Goal: Transaction & Acquisition: Purchase product/service

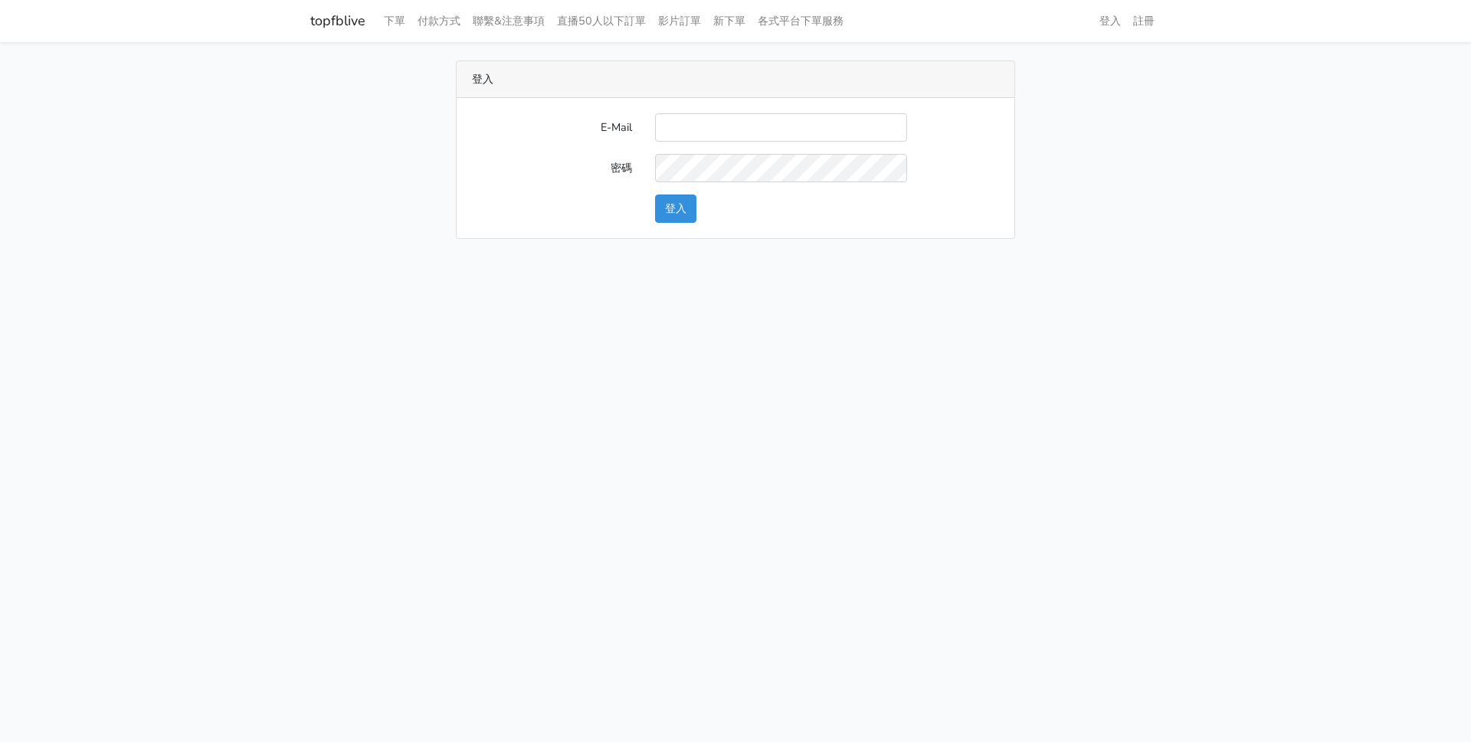
drag, startPoint x: 706, startPoint y: 114, endPoint x: 703, endPoint y: 126, distance: 12.8
click at [704, 122] on input "E-Mail" at bounding box center [781, 127] width 252 height 28
click at [703, 126] on input "E-Mail" at bounding box center [781, 127] width 252 height 28
type input "[EMAIL_ADDRESS][DOMAIN_NAME]"
click at [655, 195] on button "登入" at bounding box center [675, 209] width 41 height 28
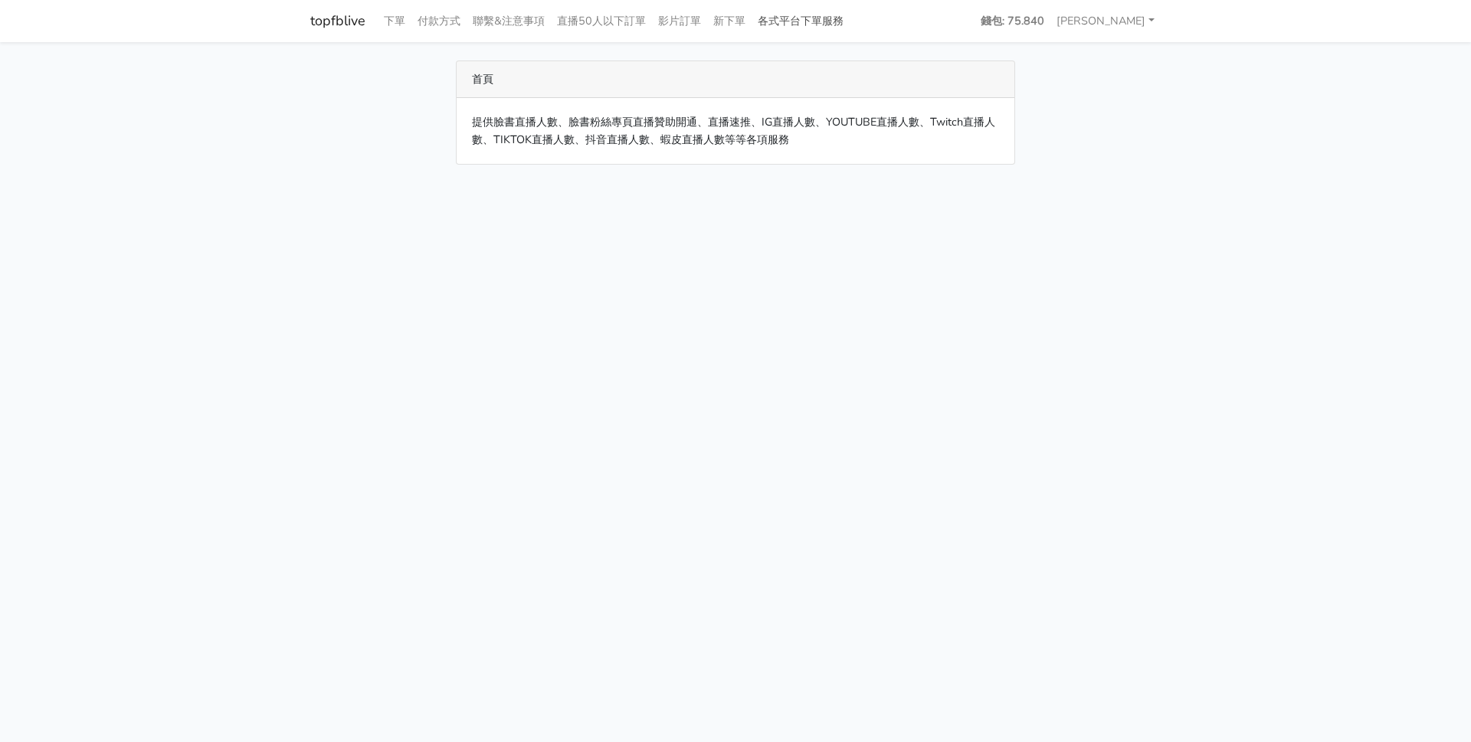
click at [817, 14] on link "各式平台下單服務" at bounding box center [801, 21] width 98 height 30
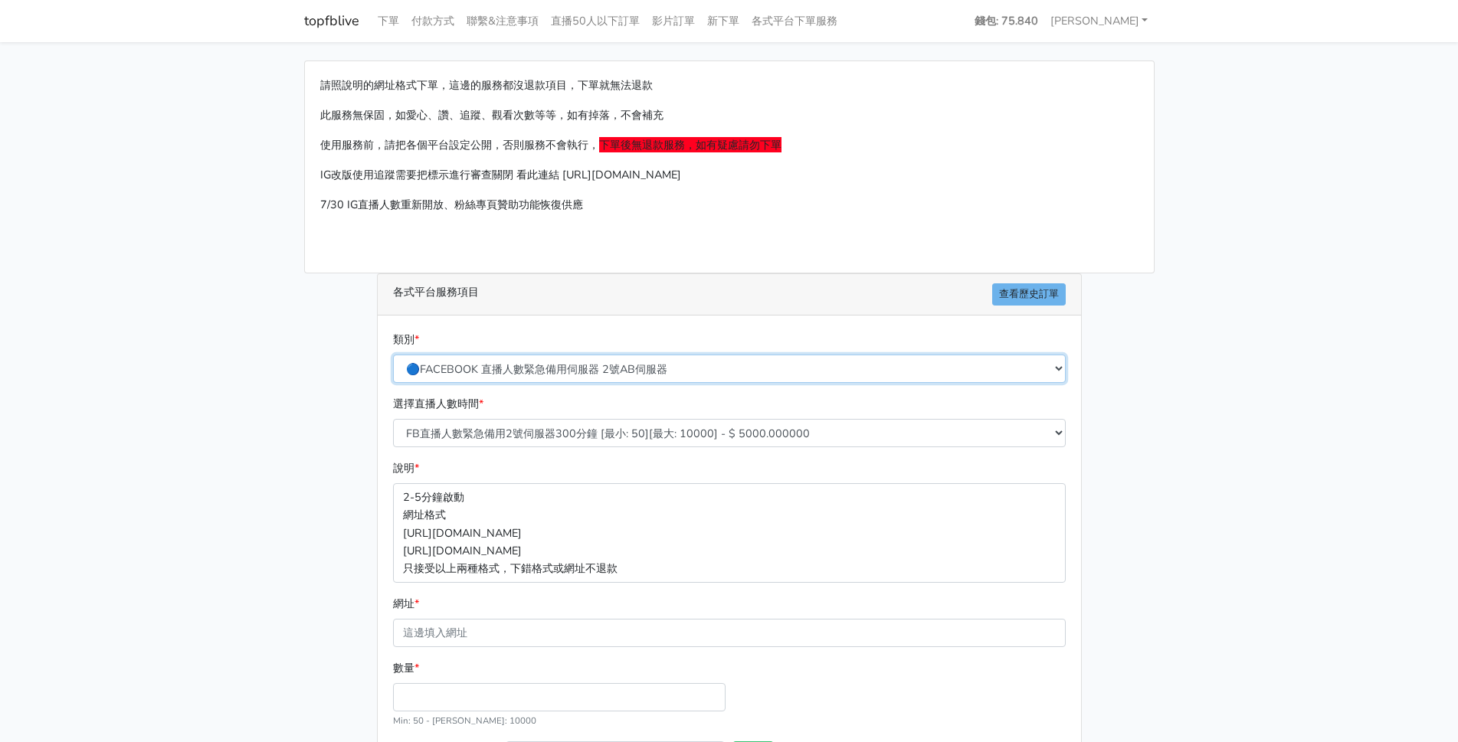
click at [506, 368] on select "🔵FACEBOOK 直播人數緊急備用伺服器 2號AB伺服器 🔵FACEBOOK 網軍專用貼文留言 安全保密 🔵FACEBOOK 直播人數緊急備用伺服器 J1 …" at bounding box center [729, 369] width 673 height 28
click at [393, 355] on select "🔵FACEBOOK 直播人數緊急備用伺服器 2號AB伺服器 🔵FACEBOOK 網軍專用貼文留言 安全保密 🔵FACEBOOK 直播人數緊急備用伺服器 J1 …" at bounding box center [729, 369] width 673 height 28
click at [673, 372] on select "🔵FACEBOOK 直播人數緊急備用伺服器 2號AB伺服器 🔵FACEBOOK 網軍專用貼文留言 安全保密 🔵FACEBOOK 直播人數緊急備用伺服器 J1 …" at bounding box center [729, 369] width 673 height 28
select select "🔵FACEBOOK 直播人數伺服器 自然增加人數 J1A伺服器"
click at [393, 355] on select "🔵FACEBOOK 直播人數緊急備用伺服器 2號AB伺服器 🔵FACEBOOK 網軍專用貼文留言 安全保密 🔵FACEBOOK 直播人數緊急備用伺服器 J1 …" at bounding box center [729, 369] width 673 height 28
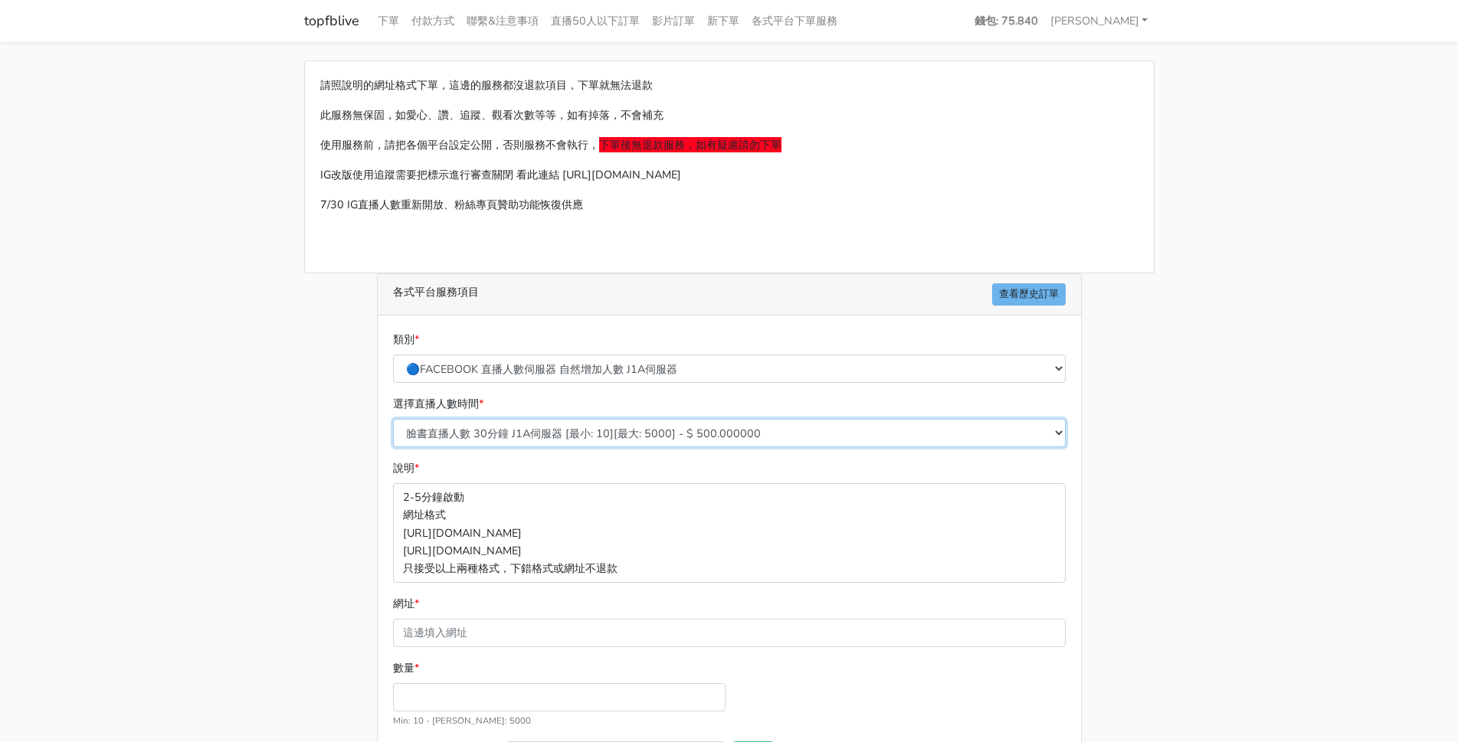
drag, startPoint x: 550, startPoint y: 435, endPoint x: 550, endPoint y: 447, distance: 11.5
click at [550, 436] on select "臉書直播人數 30分鐘 J1A伺服器 [最小: 10][最大: 5000] - $ 500.000000 臉書直播人數 60分鐘 J1A伺服器 [最小: 10…" at bounding box center [729, 433] width 673 height 28
select select "621"
click at [393, 419] on select "臉書直播人數 30分鐘 J1A伺服器 [最小: 10][最大: 5000] - $ 500.000000 臉書直播人數 60分鐘 J1A伺服器 [最小: 10…" at bounding box center [729, 433] width 673 height 28
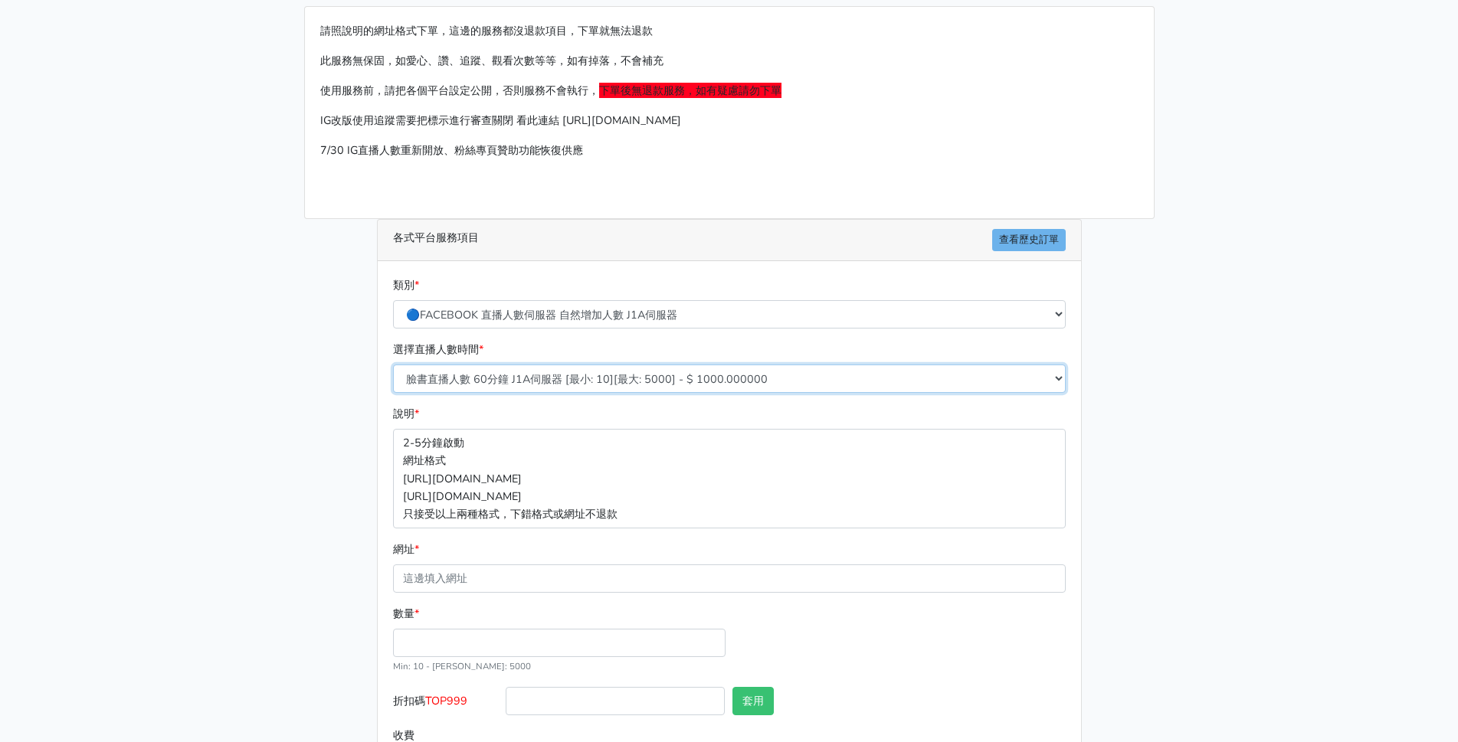
scroll to position [125, 0]
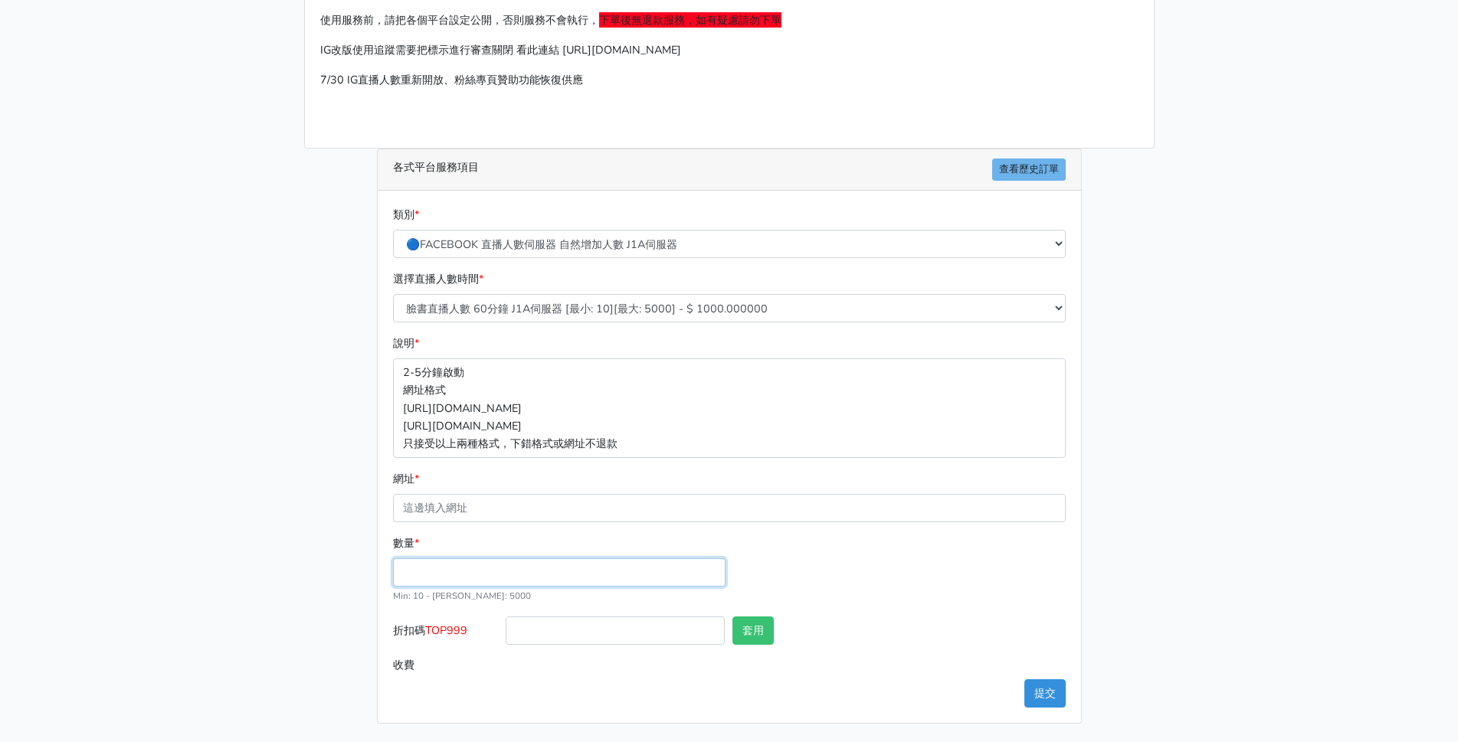
click at [405, 577] on input "數量 *" at bounding box center [559, 572] width 332 height 28
type input "50"
type input "50.000"
click at [814, 565] on div "數量 * 50 Min: 10 - Max: 5000" at bounding box center [729, 576] width 680 height 82
click at [539, 247] on select "🔵FACEBOOK 直播人數緊急備用伺服器 2號AB伺服器 🔵FACEBOOK 網軍專用貼文留言 安全保密 🔵FACEBOOK 直播人數緊急備用伺服器 J1 …" at bounding box center [729, 244] width 673 height 28
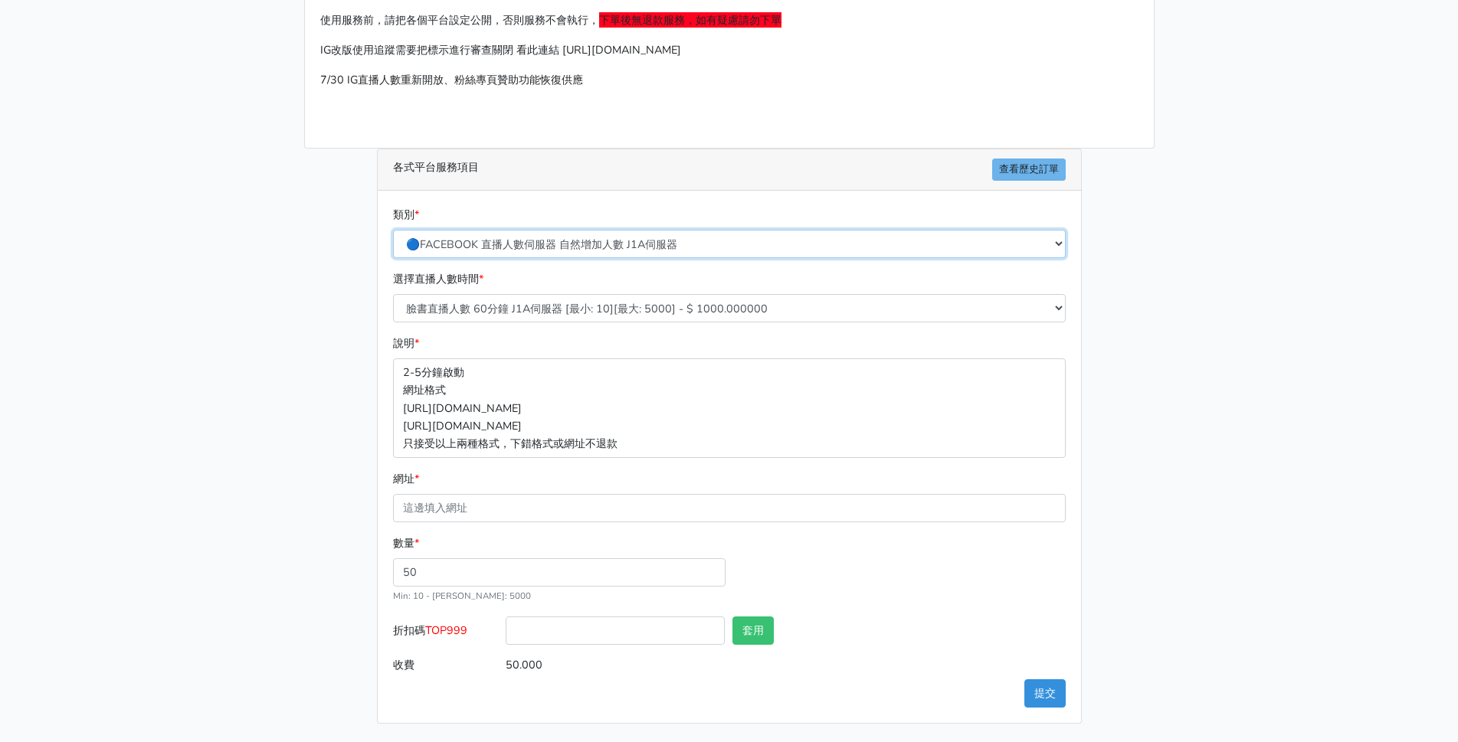
select select "🔵FACEBOOK 直播人數緊急備用伺服器 2號AB伺服器"
click at [393, 230] on select "🔵FACEBOOK 直播人數緊急備用伺服器 2號AB伺服器 🔵FACEBOOK 網軍專用貼文留言 安全保密 🔵FACEBOOK 直播人數緊急備用伺服器 J1 …" at bounding box center [729, 244] width 673 height 28
type input "250.000"
click at [526, 312] on select "FB直播人數緊急備用2號伺服器300分鐘 [最小: 50][最大: 10000] - $ 5000.000000 FB直播人數緊急備用2號伺服器60分鐘 [最…" at bounding box center [729, 308] width 673 height 28
select select "575"
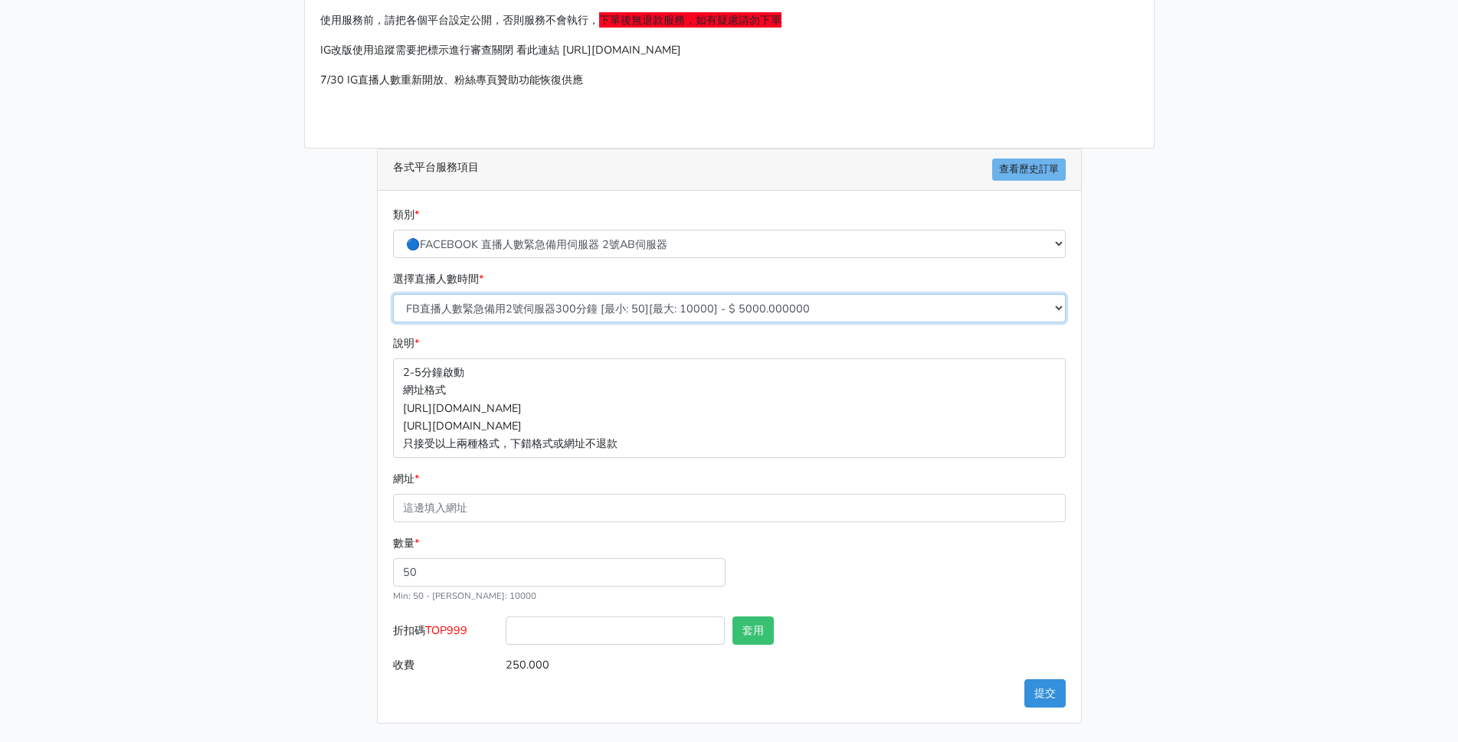
click at [393, 294] on select "FB直播人數緊急備用2號伺服器300分鐘 [最小: 50][最大: 10000] - $ 5000.000000 FB直播人數緊急備用2號伺服器60分鐘 [最…" at bounding box center [729, 308] width 673 height 28
type input "100.000"
click at [546, 248] on select "🔵FACEBOOK 直播人數緊急備用伺服器 2號AB伺服器 🔵FACEBOOK 網軍專用貼文留言 安全保密 🔵FACEBOOK 直播人數緊急備用伺服器 J1 …" at bounding box center [729, 244] width 673 height 28
select select "🔵FACEBOOK 直播人數緊急備用伺服器 J1"
click at [393, 230] on select "🔵FACEBOOK 直播人數緊急備用伺服器 2號AB伺服器 🔵FACEBOOK 網軍專用貼文留言 安全保密 🔵FACEBOOK 直播人數緊急備用伺服器 J1 …" at bounding box center [729, 244] width 673 height 28
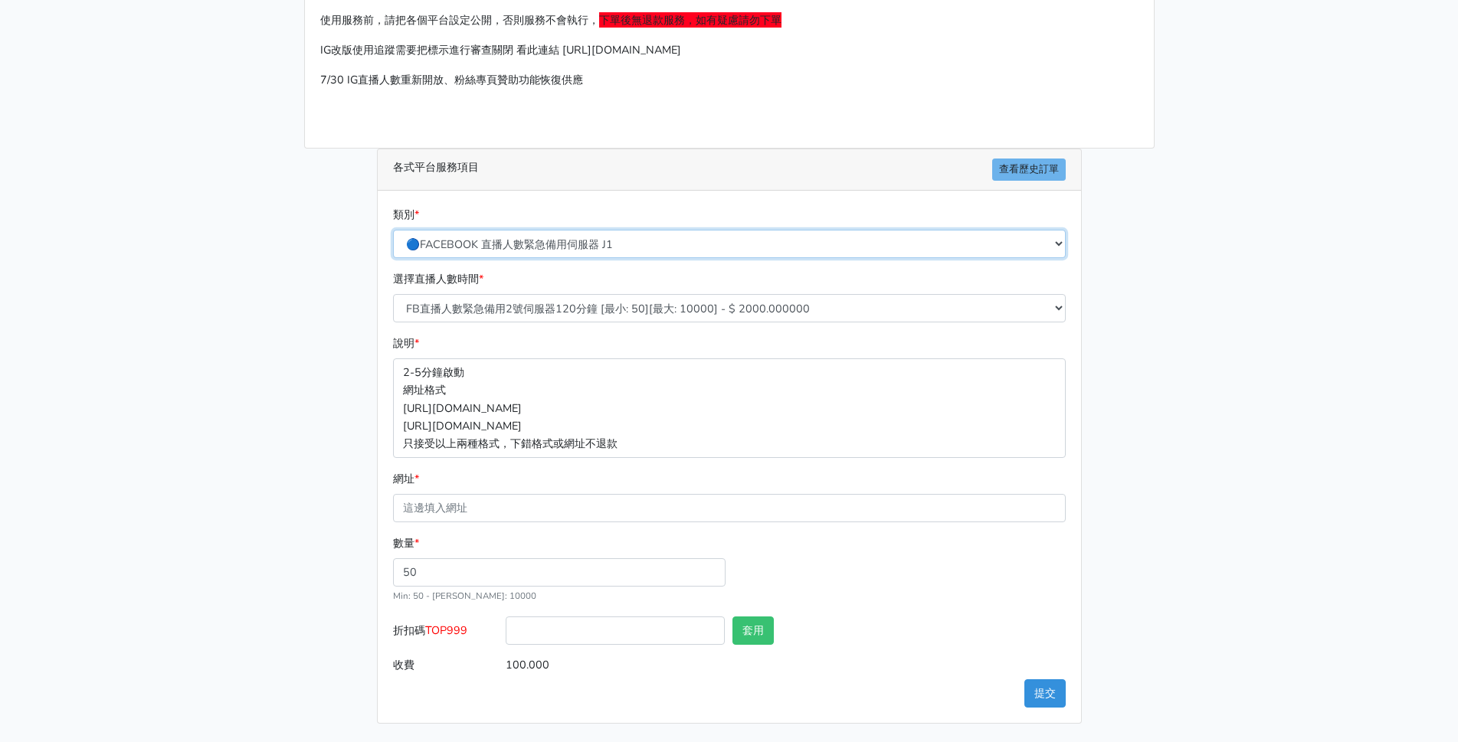
type input "50.000"
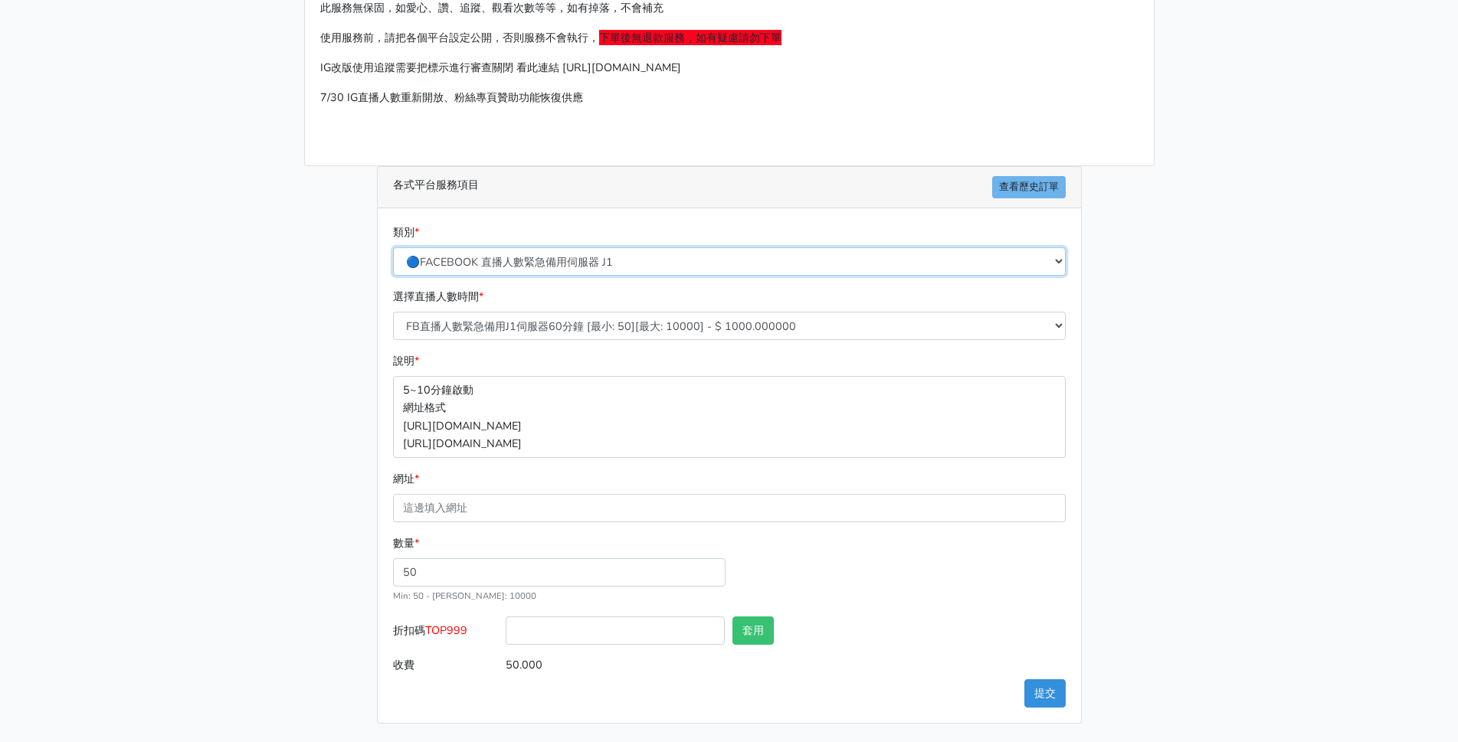
scroll to position [107, 0]
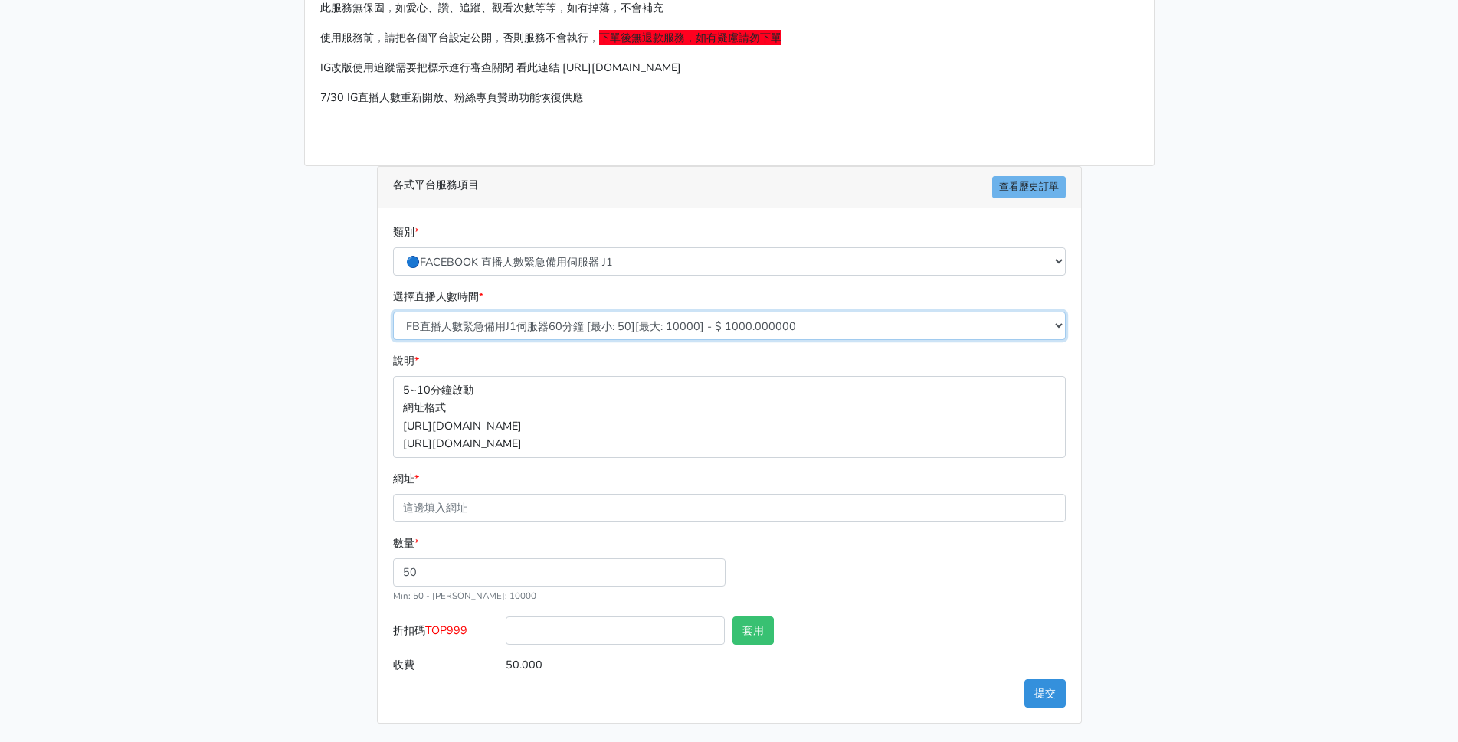
click at [532, 329] on select "FB直播人數緊急備用J1伺服器60分鐘 [最小: 50][最大: 10000] - $ 1000.000000 FB直播人數緊急備用J1伺服器120分鐘 [最…" at bounding box center [729, 326] width 673 height 28
select select "452"
click at [393, 312] on select "FB直播人數緊急備用J1伺服器60分鐘 [最小: 50][最大: 10000] - $ 1000.000000 FB直播人數緊急備用J1伺服器120分鐘 [最…" at bounding box center [729, 326] width 673 height 28
type input "100.000"
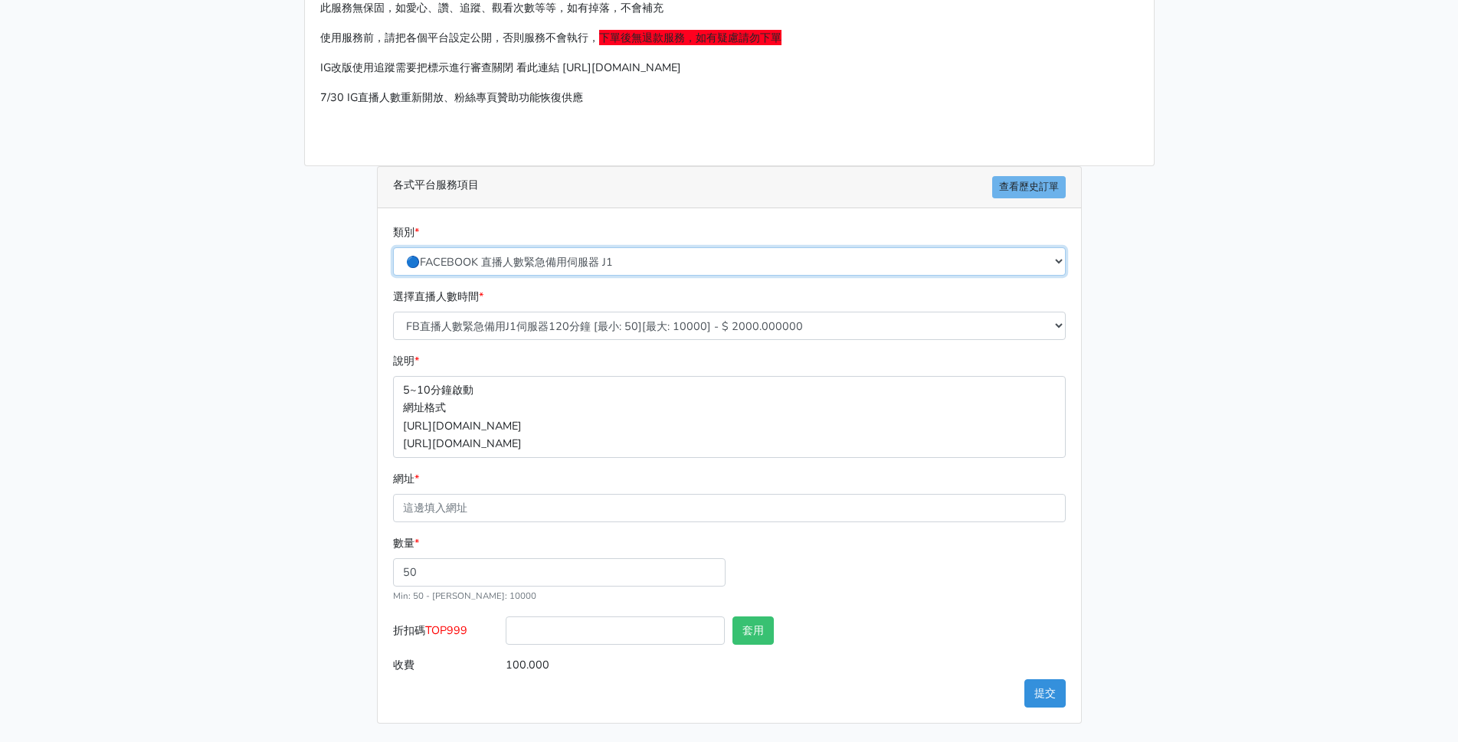
click at [549, 263] on select "🔵FACEBOOK 直播人數緊急備用伺服器 2號AB伺服器 🔵FACEBOOK 網軍專用貼文留言 安全保密 🔵FACEBOOK 直播人數緊急備用伺服器 J1 …" at bounding box center [729, 261] width 673 height 28
select select "🔵FACEBOOK 直播人數 AB伺服器"
click at [393, 247] on select "🔵FACEBOOK 直播人數緊急備用伺服器 2號AB伺服器 🔵FACEBOOK 網軍專用貼文留言 安全保密 🔵FACEBOOK 直播人數緊急備用伺服器 J1 …" at bounding box center [729, 261] width 673 height 28
type input "30.000"
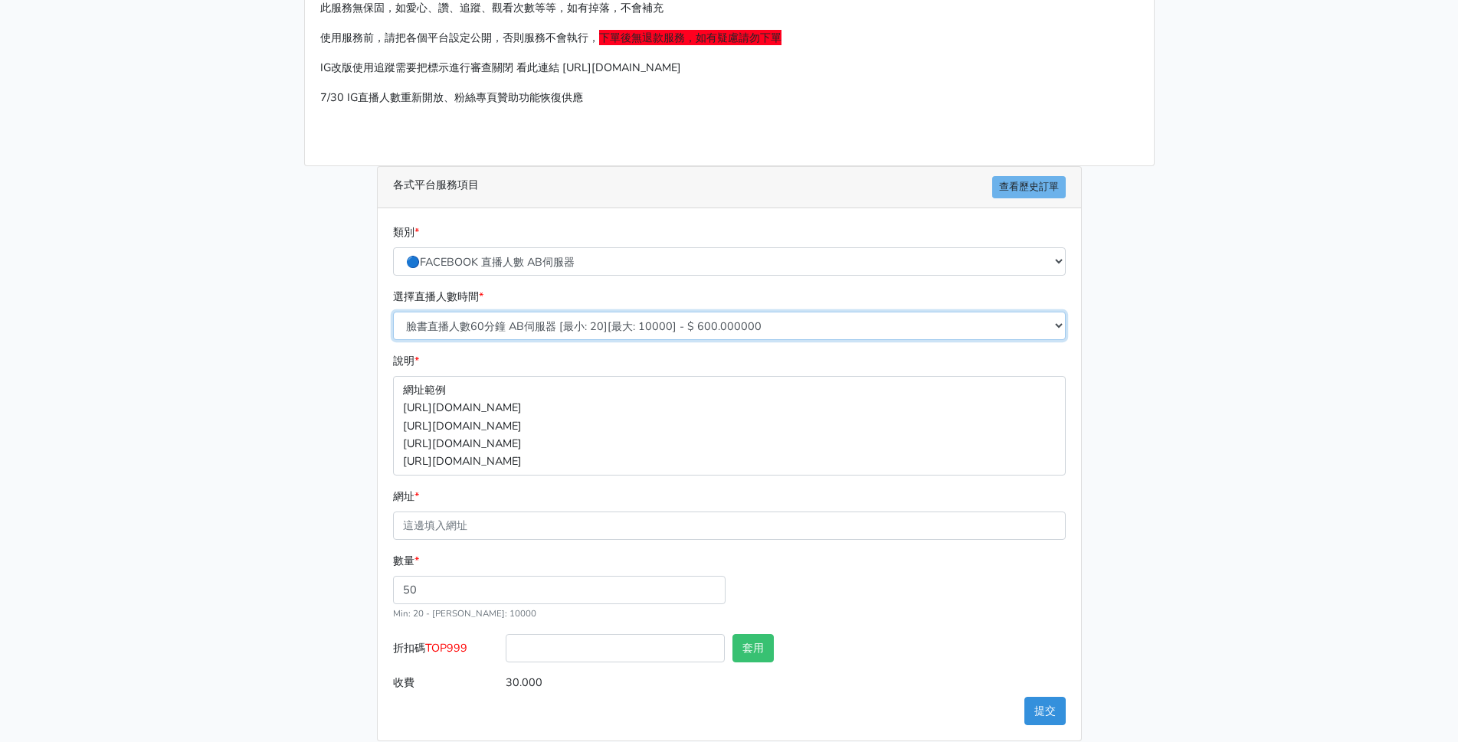
click at [568, 331] on select "臉書直播人數60分鐘 AB伺服器 [最小: 20][最大: 10000] - $ 600.000000 臉書直播人數90分鐘 AB伺服器 [最小: 20][最…" at bounding box center [729, 326] width 673 height 28
select select "608"
click at [393, 312] on select "臉書直播人數60分鐘 AB伺服器 [最小: 20][最大: 10000] - $ 600.000000 臉書直播人數90分鐘 AB伺服器 [最小: 20][最…" at bounding box center [729, 326] width 673 height 28
type input "60.000"
click at [740, 463] on p "網址範例 https://www.facebook.com/user/videos/ID111 https://fb.watch/xxx1111xxx htt…" at bounding box center [729, 425] width 673 height 99
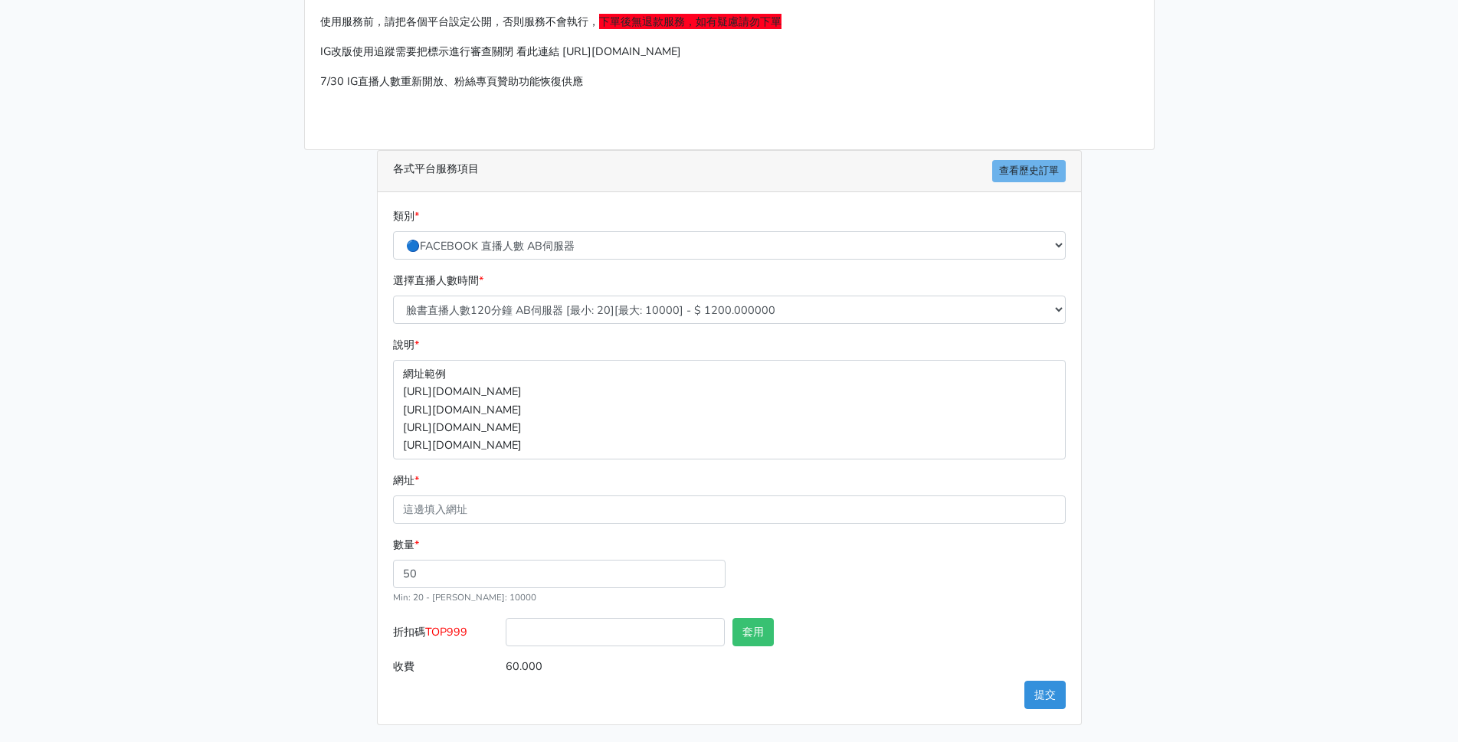
scroll to position [125, 0]
click at [454, 577] on input "50" at bounding box center [559, 572] width 332 height 28
drag, startPoint x: 444, startPoint y: 574, endPoint x: 311, endPoint y: 548, distance: 135.1
click at [317, 549] on div "請照說明的網址格式下單，這邊的服務都沒退款項目，下單就無法退款 此服務無保固，如愛心、讚、追蹤、觀看次數等等，如有掉落，不會補充 使用服務前，請把各個平台設定…" at bounding box center [729, 330] width 873 height 788
type input "60"
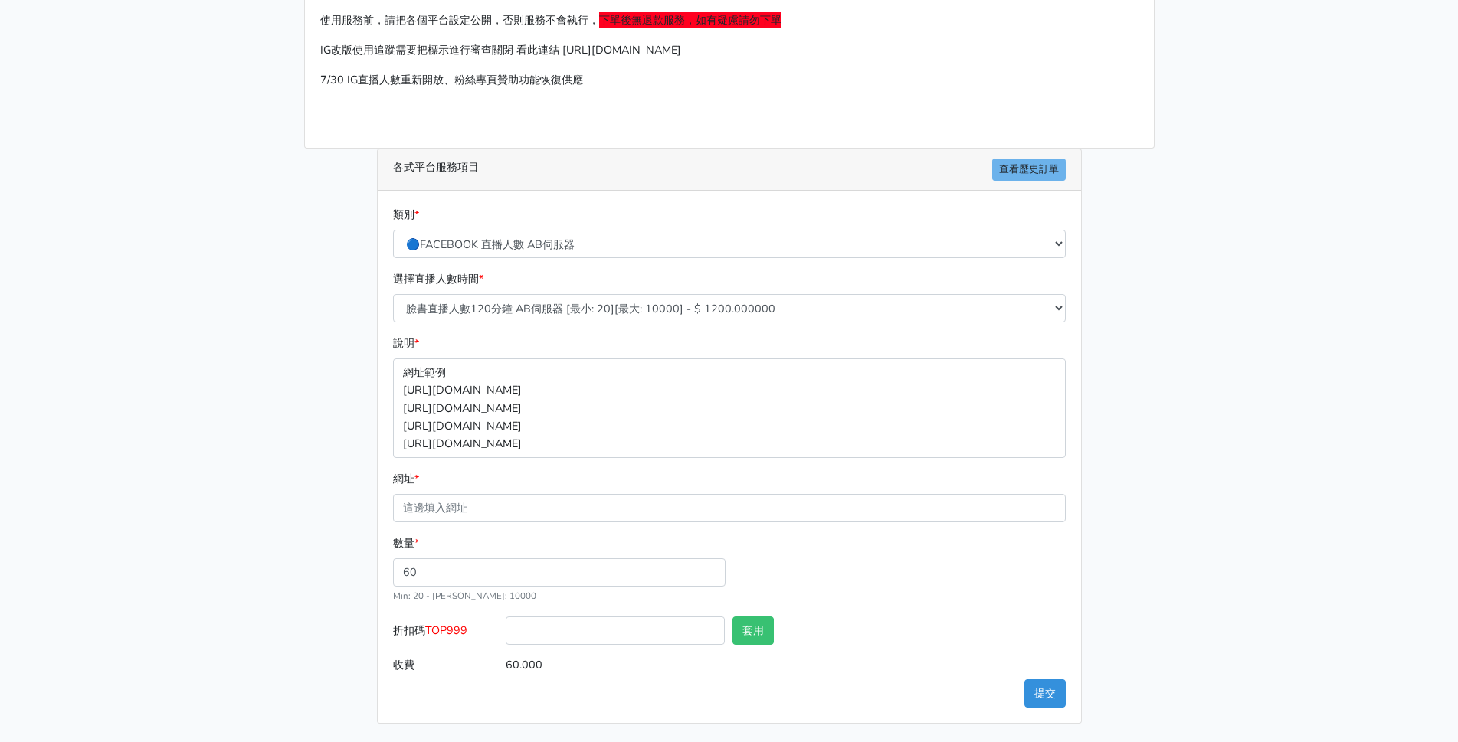
type input "72.000"
click at [364, 522] on div "請照說明的網址格式下單，這邊的服務都沒退款項目，下單就無法退款 此服務無保固，如愛心、讚、追蹤、觀看次數等等，如有掉落，不會補充 使用服務前，請把各個平台設定…" at bounding box center [729, 330] width 873 height 788
click at [552, 646] on div at bounding box center [615, 634] width 227 height 34
drag, startPoint x: 426, startPoint y: 632, endPoint x: 473, endPoint y: 627, distance: 47.0
click at [470, 627] on label "折扣碼 TOP999" at bounding box center [445, 634] width 113 height 34
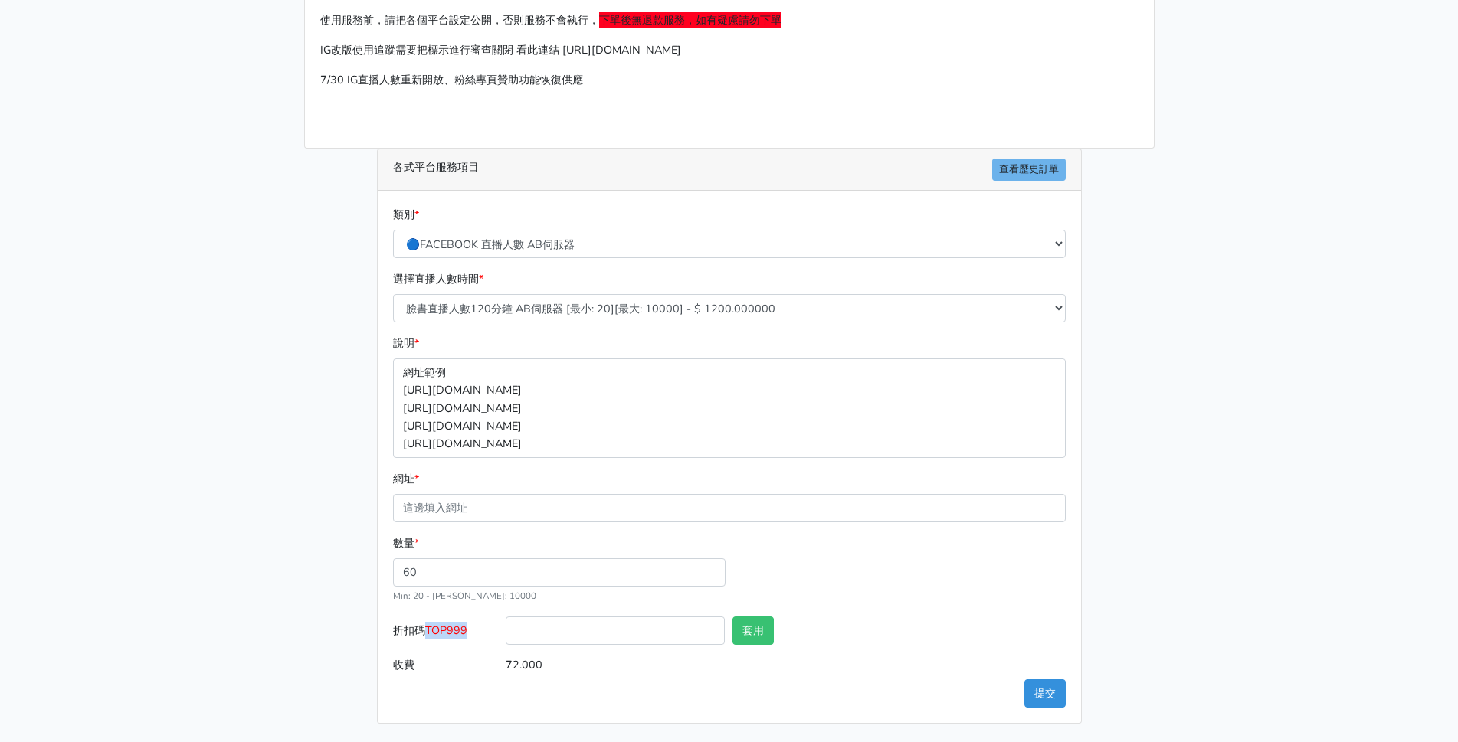
click at [473, 627] on label "折扣碼 TOP999" at bounding box center [445, 634] width 113 height 34
click at [506, 627] on input "折扣碼 TOP999" at bounding box center [615, 631] width 219 height 28
drag, startPoint x: 473, startPoint y: 628, endPoint x: 446, endPoint y: 628, distance: 27.6
click at [446, 628] on label "折扣碼 TOP999" at bounding box center [445, 634] width 113 height 34
click at [506, 628] on input "折扣碼 TOP999" at bounding box center [615, 631] width 219 height 28
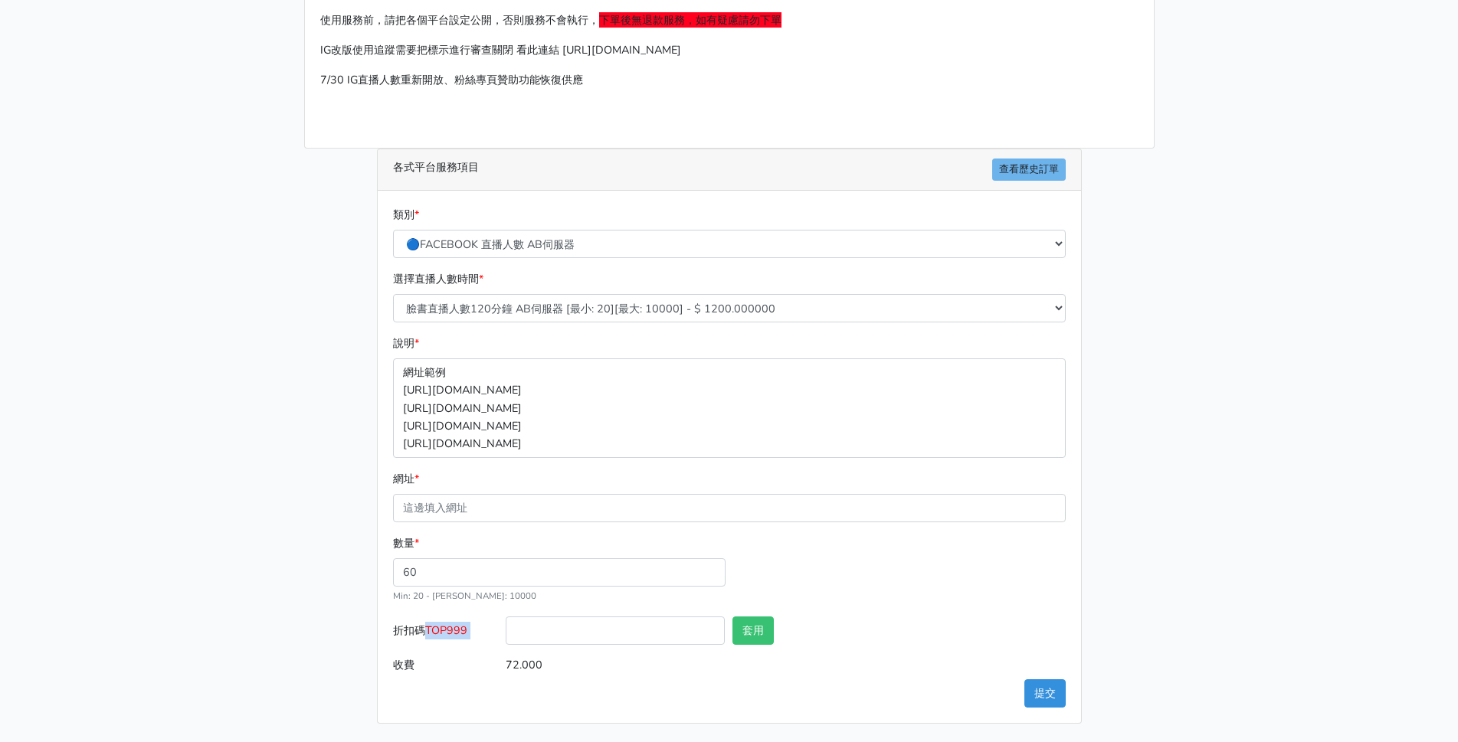
copy div "TOP999"
drag, startPoint x: 531, startPoint y: 637, endPoint x: 593, endPoint y: 644, distance: 62.4
click at [533, 637] on input "折扣碼 TOP999" at bounding box center [615, 631] width 219 height 28
paste input "TOP999"
type input "TOP999"
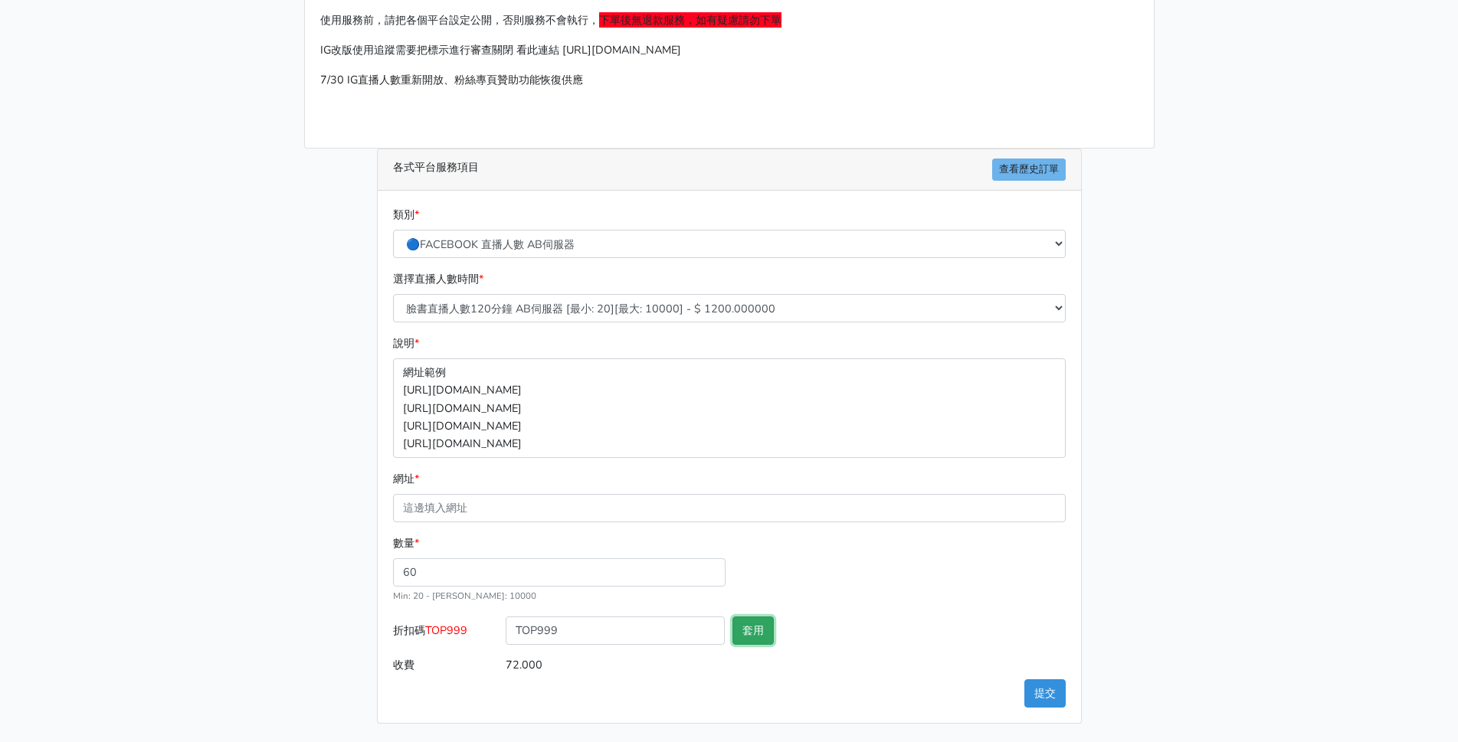
click at [754, 641] on button "套用" at bounding box center [752, 631] width 41 height 28
type input "套用失敗"
click at [551, 237] on select "🔵FACEBOOK 直播人數緊急備用伺服器 2號AB伺服器 🔵FACEBOOK 網軍專用貼文留言 安全保密 🔵FACEBOOK 直播人數緊急備用伺服器 J1 …" at bounding box center [729, 244] width 673 height 28
click at [244, 289] on main "請照說明的網址格式下單，這邊的服務都沒退款項目，下單就無法退款 此服務無保固，如愛心、讚、追蹤、觀看次數等等，如有掉落，不會補充 使用服務前，請把各個平台設定…" at bounding box center [729, 329] width 1458 height 825
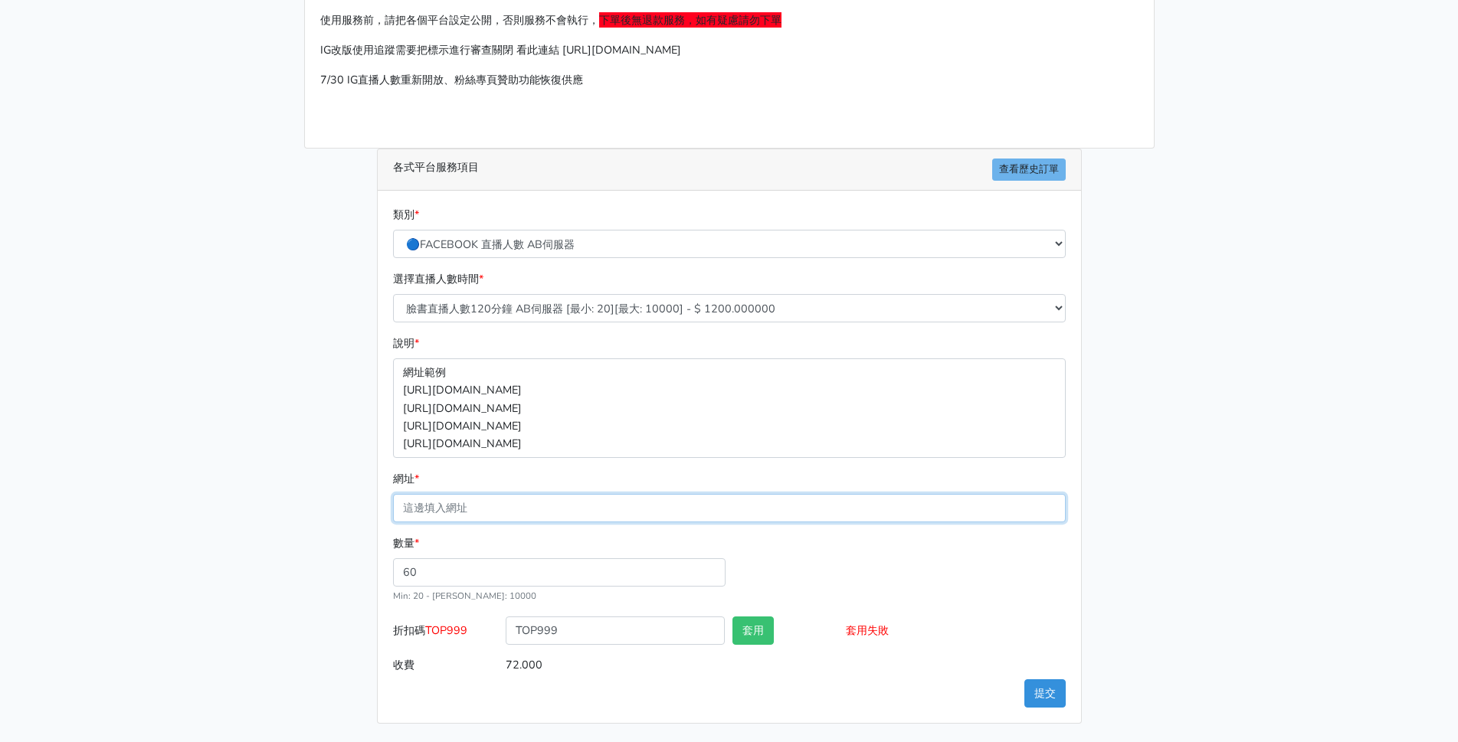
click at [456, 518] on input "網址 *" at bounding box center [729, 508] width 673 height 28
paste input "https://www.facebook.com/minliujennysilk/videos/653460204155311"
type input "https://www.facebook.com/minliujennysilk/videos/653460204155311"
drag, startPoint x: 785, startPoint y: 506, endPoint x: 57, endPoint y: 387, distance: 738.2
click at [49, 403] on main "請照說明的網址格式下單，這邊的服務都沒退款項目，下單就無法退款 此服務無保固，如愛心、讚、追蹤、觀看次數等等，如有掉落，不會補充 使用服務前，請把各個平台設定…" at bounding box center [729, 329] width 1458 height 825
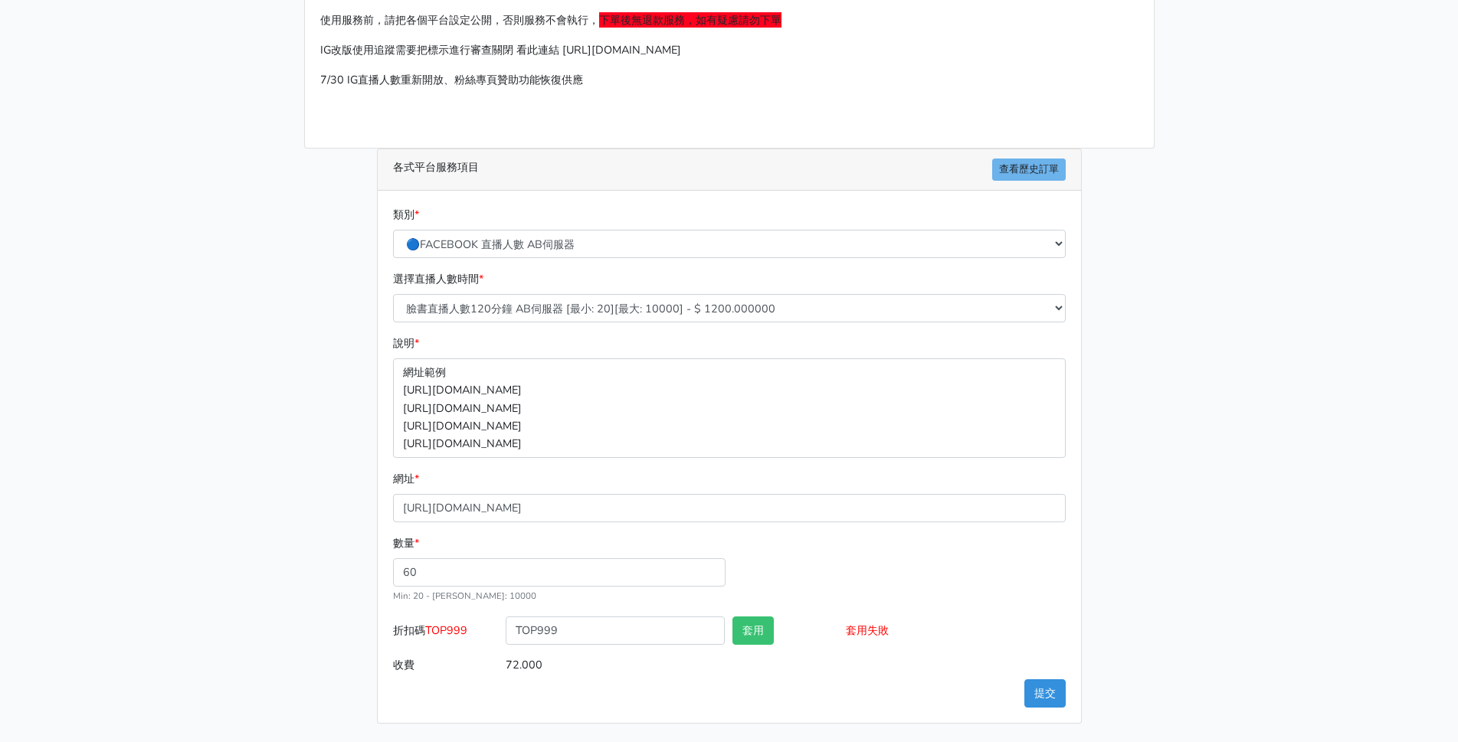
drag, startPoint x: 1176, startPoint y: 473, endPoint x: 1182, endPoint y: 496, distance: 23.8
click at [1181, 487] on main "請照說明的網址格式下單，這邊的服務都沒退款項目，下單就無法退款 此服務無保固，如愛心、讚、追蹤、觀看次數等等，如有掉落，不會補充 使用服務前，請把各個平台設定…" at bounding box center [729, 329] width 1458 height 825
click at [1202, 514] on main "請照說明的網址格式下單，這邊的服務都沒退款項目，下單就無法退款 此服務無保固，如愛心、讚、追蹤、觀看次數等等，如有掉落，不會補充 使用服務前，請把各個平台設定…" at bounding box center [729, 329] width 1458 height 825
click at [1051, 697] on button "提交" at bounding box center [1044, 694] width 41 height 28
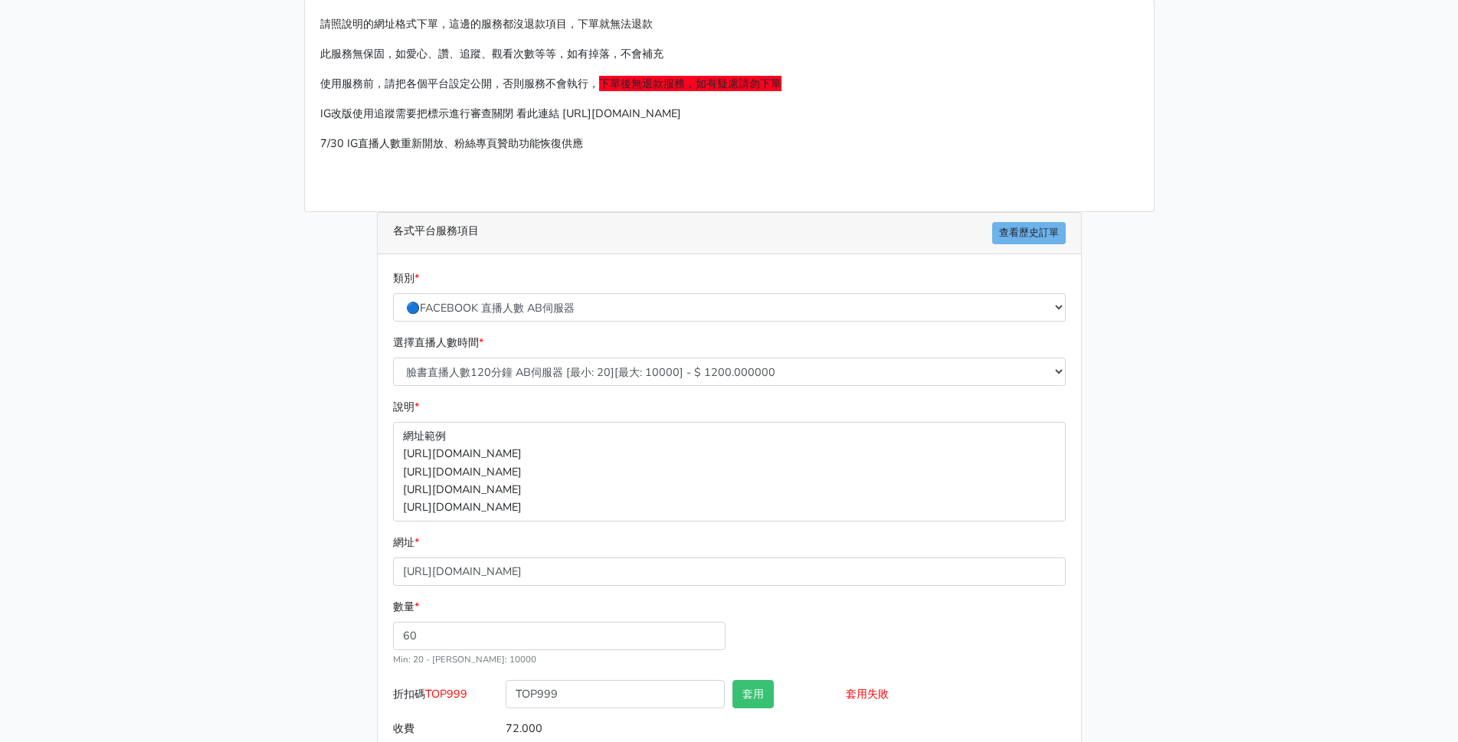
scroll to position [0, 0]
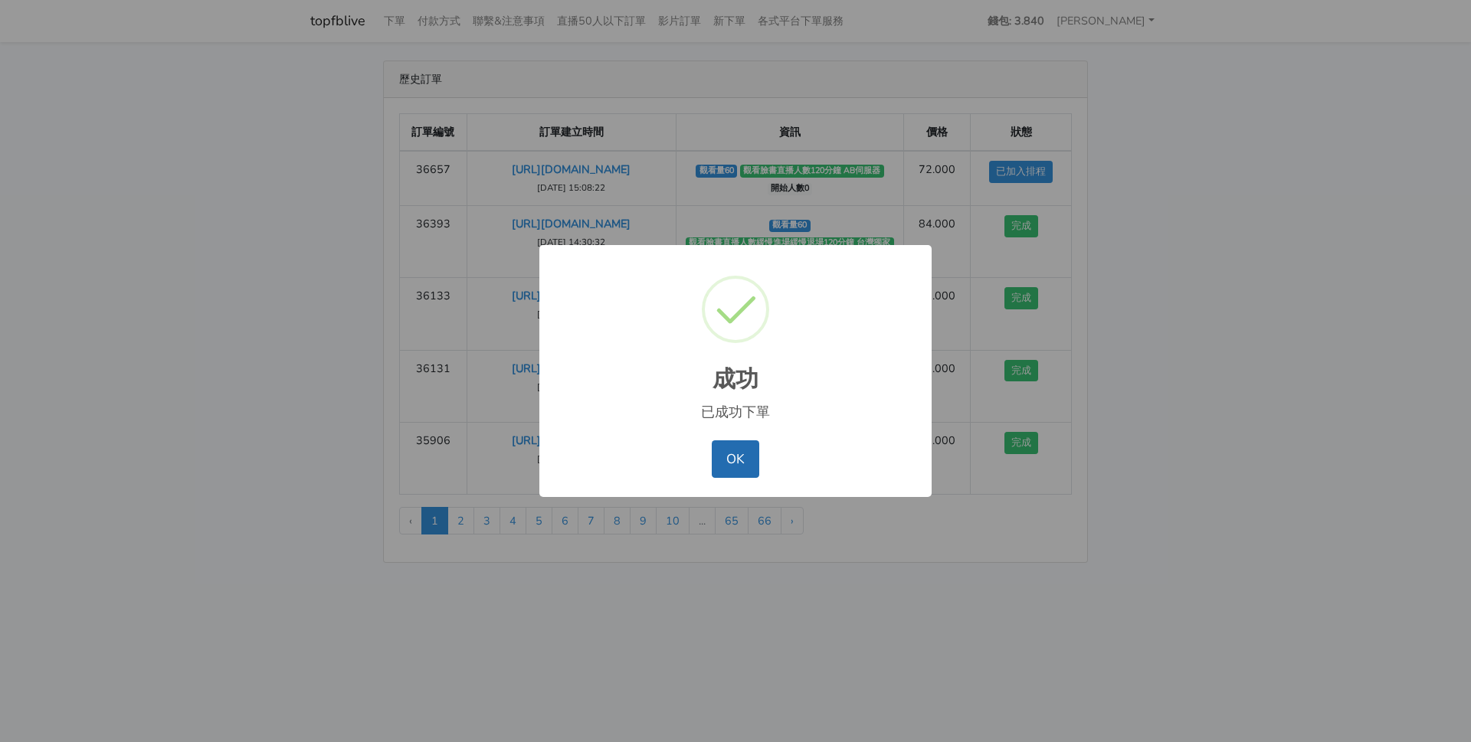
click at [733, 454] on button "OK" at bounding box center [735, 459] width 47 height 37
